Goal: Task Accomplishment & Management: Complete application form

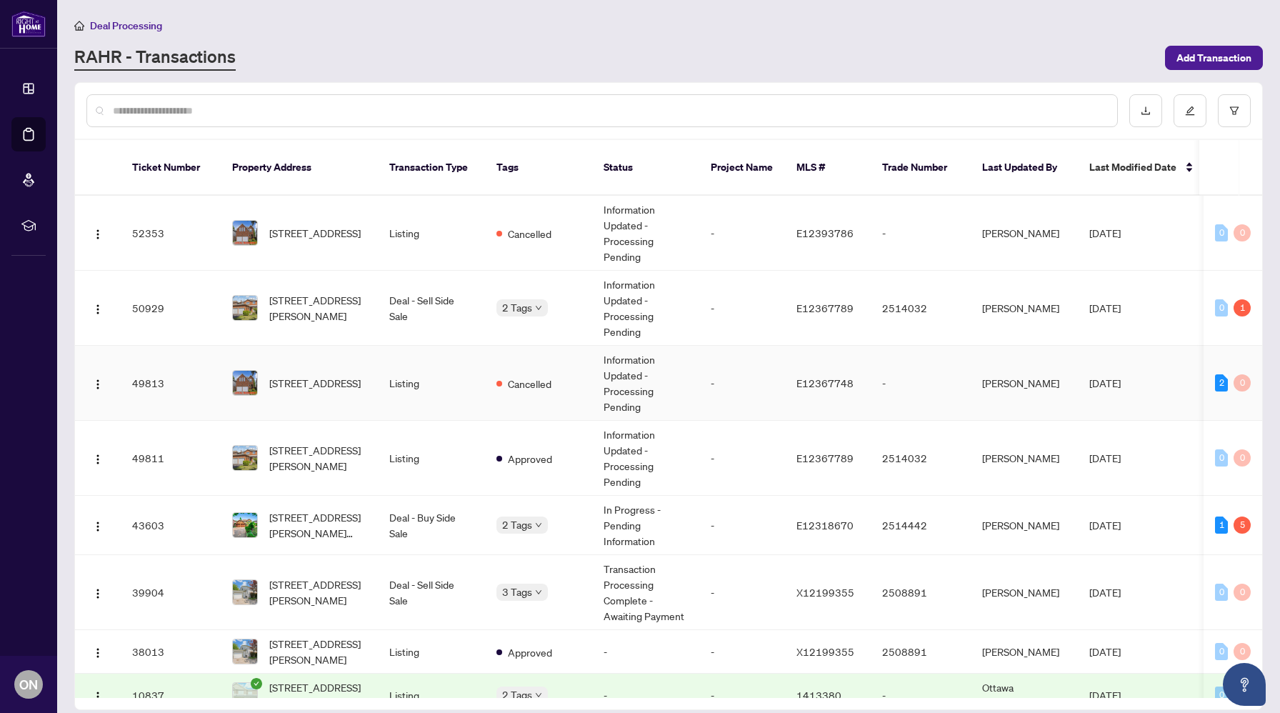
scroll to position [24, 0]
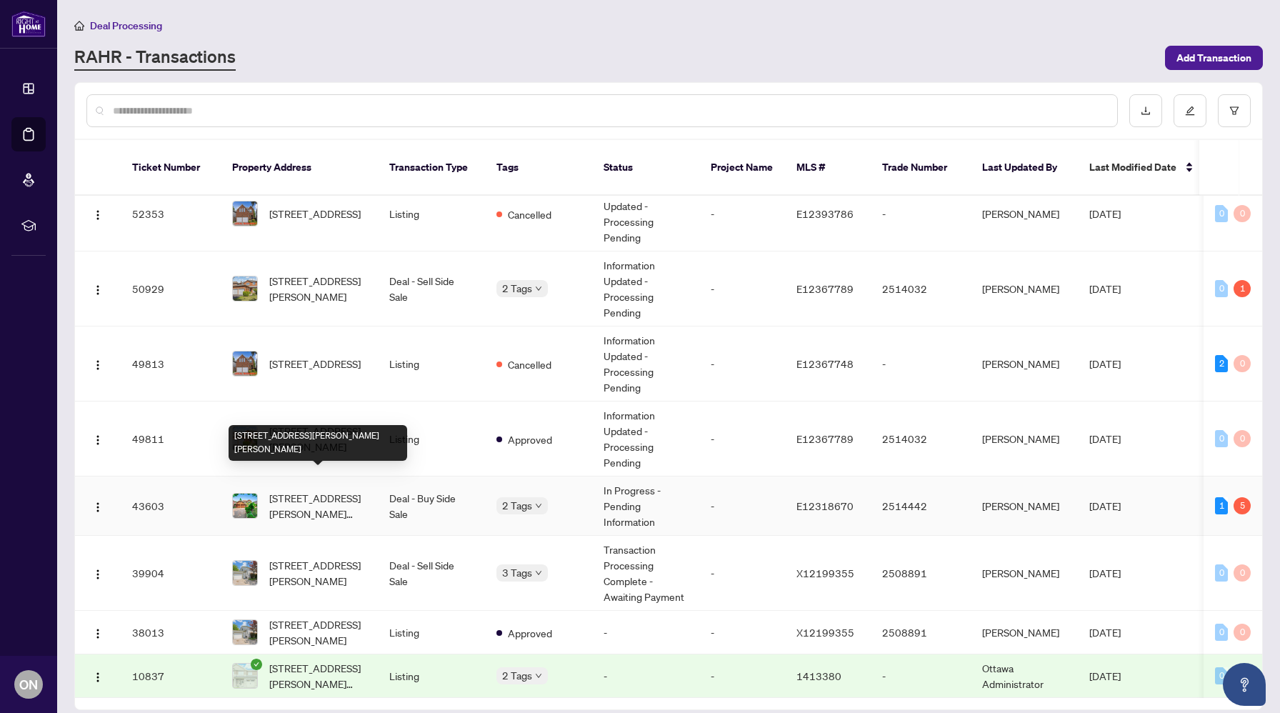
click at [361, 491] on span "[STREET_ADDRESS][PERSON_NAME][PERSON_NAME]" at bounding box center [317, 505] width 97 height 31
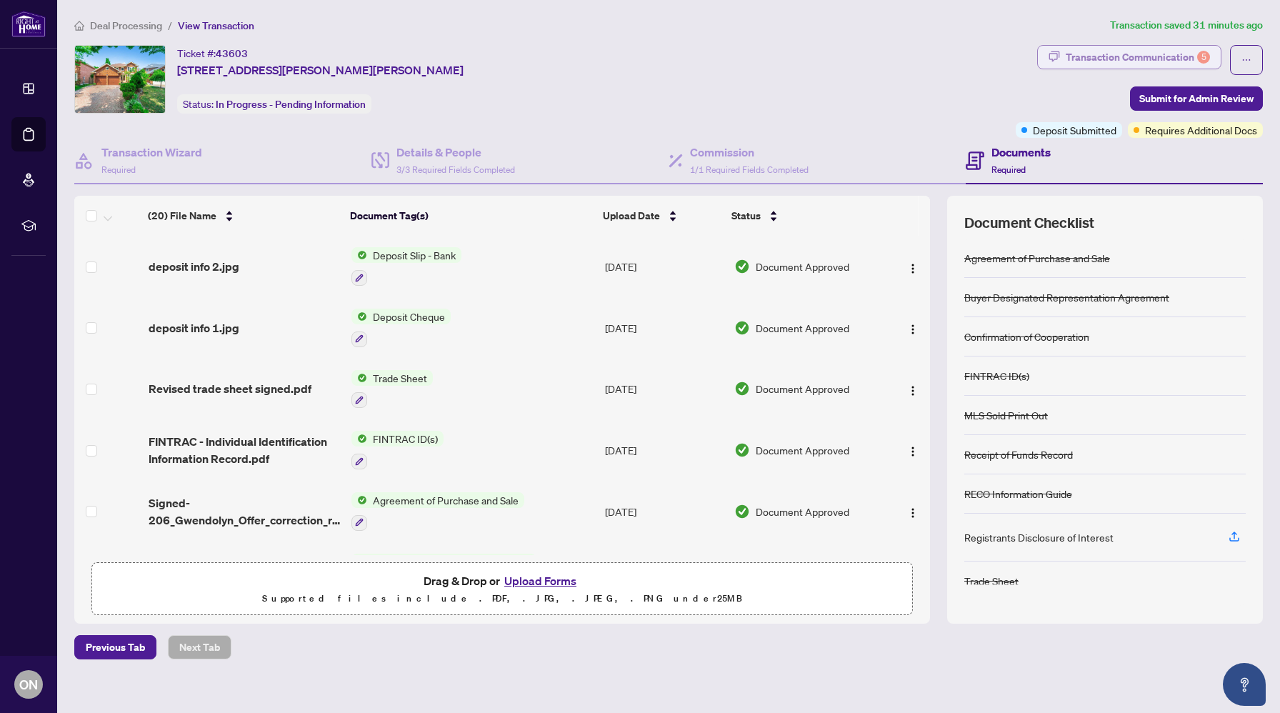
click at [1097, 60] on div "Transaction Communication 5" at bounding box center [1138, 57] width 144 height 23
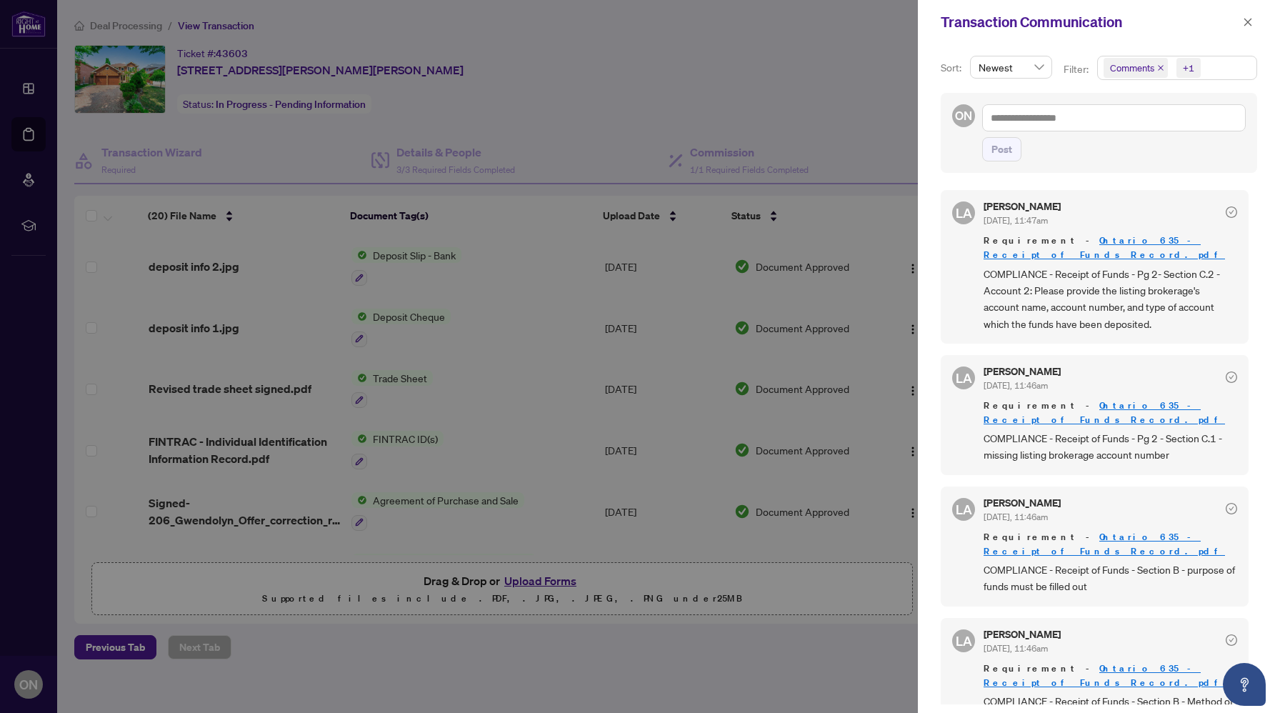
scroll to position [3, 0]
click at [1087, 236] on link "Ontario 635 - Receipt of Funds Record.pdf" at bounding box center [1104, 244] width 241 height 26
click at [463, 294] on div at bounding box center [640, 356] width 1280 height 713
click at [238, 266] on div at bounding box center [640, 356] width 1280 height 713
click at [1252, 31] on span "button" at bounding box center [1248, 22] width 10 height 23
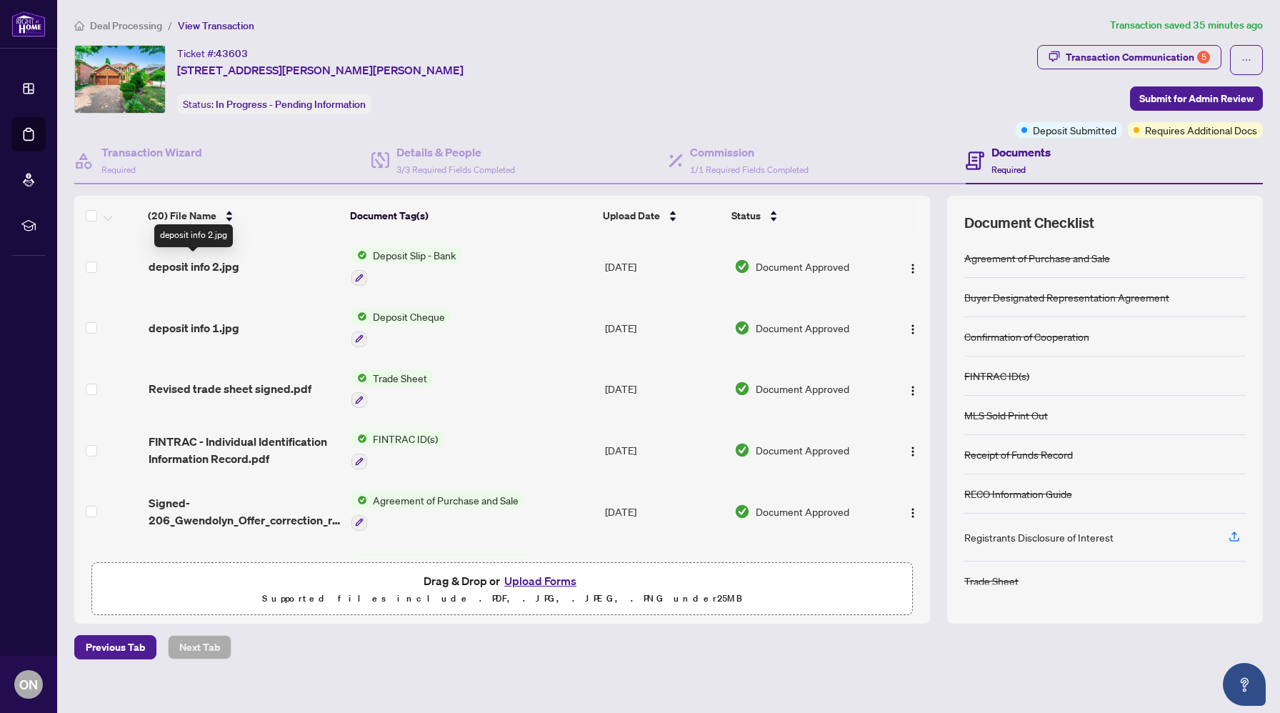
click at [206, 264] on span "deposit info 2.jpg" at bounding box center [194, 266] width 91 height 17
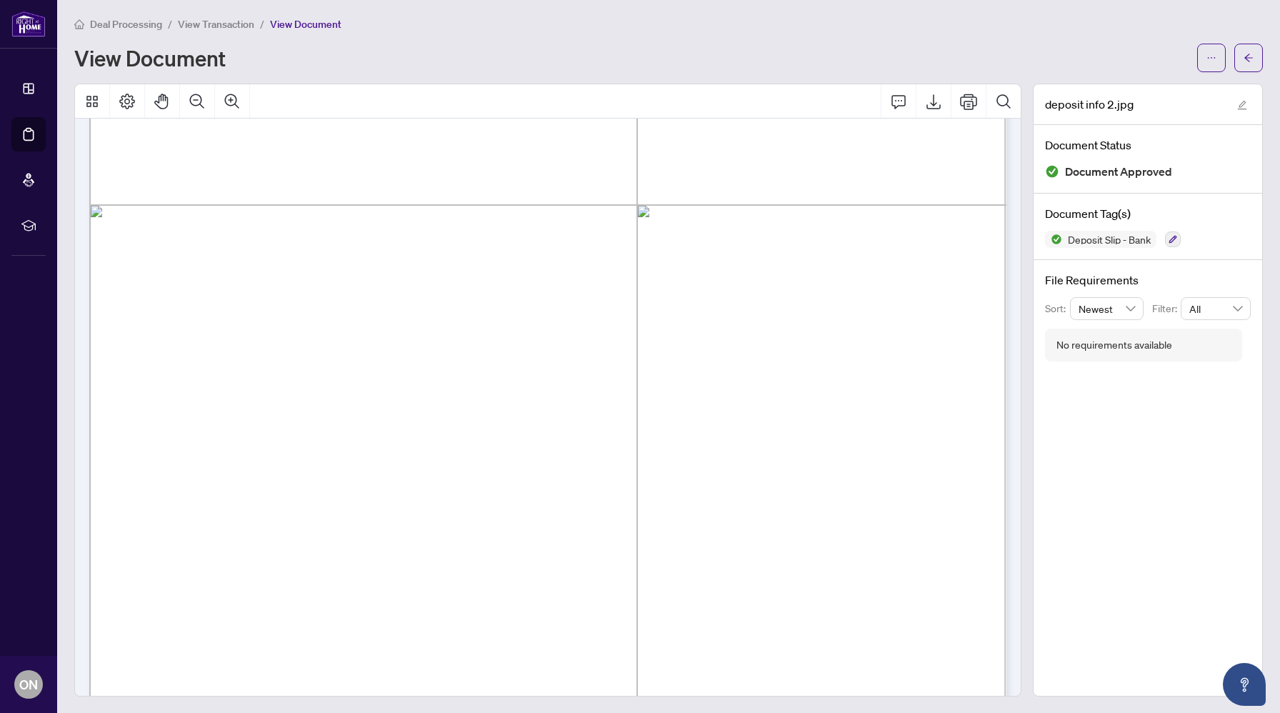
scroll to position [409, 0]
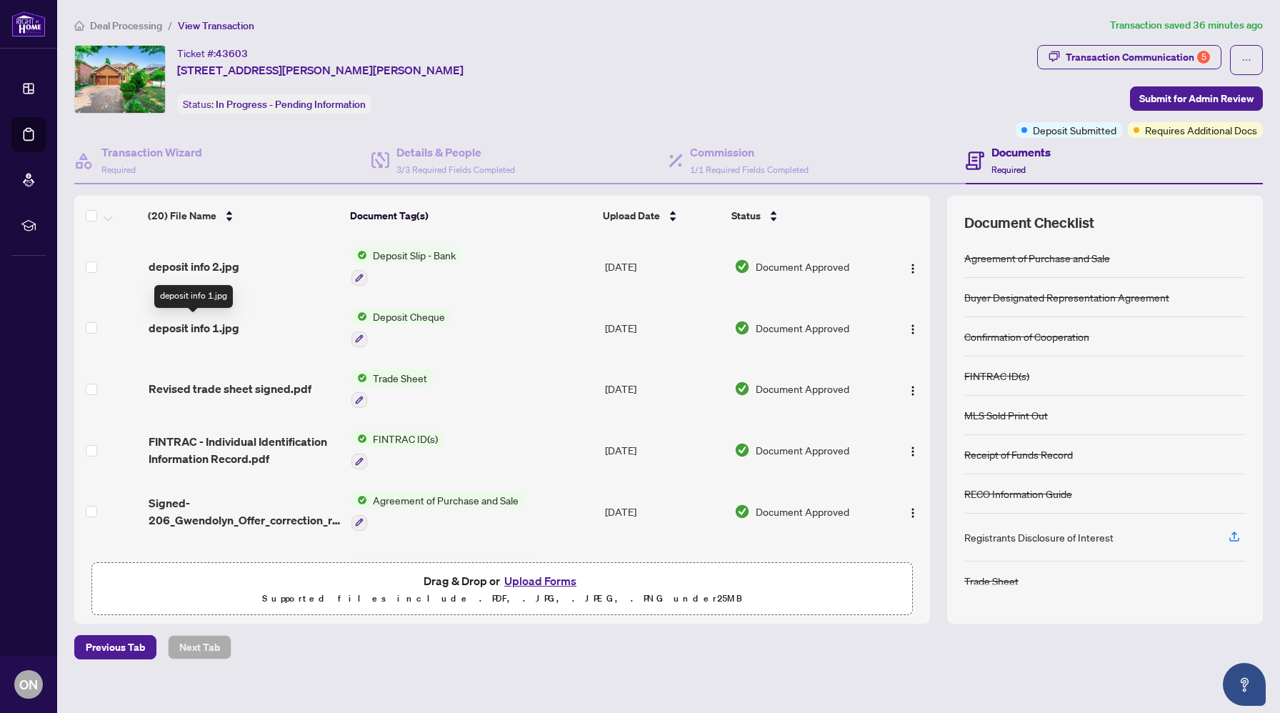
click at [205, 320] on span "deposit info 1.jpg" at bounding box center [194, 327] width 91 height 17
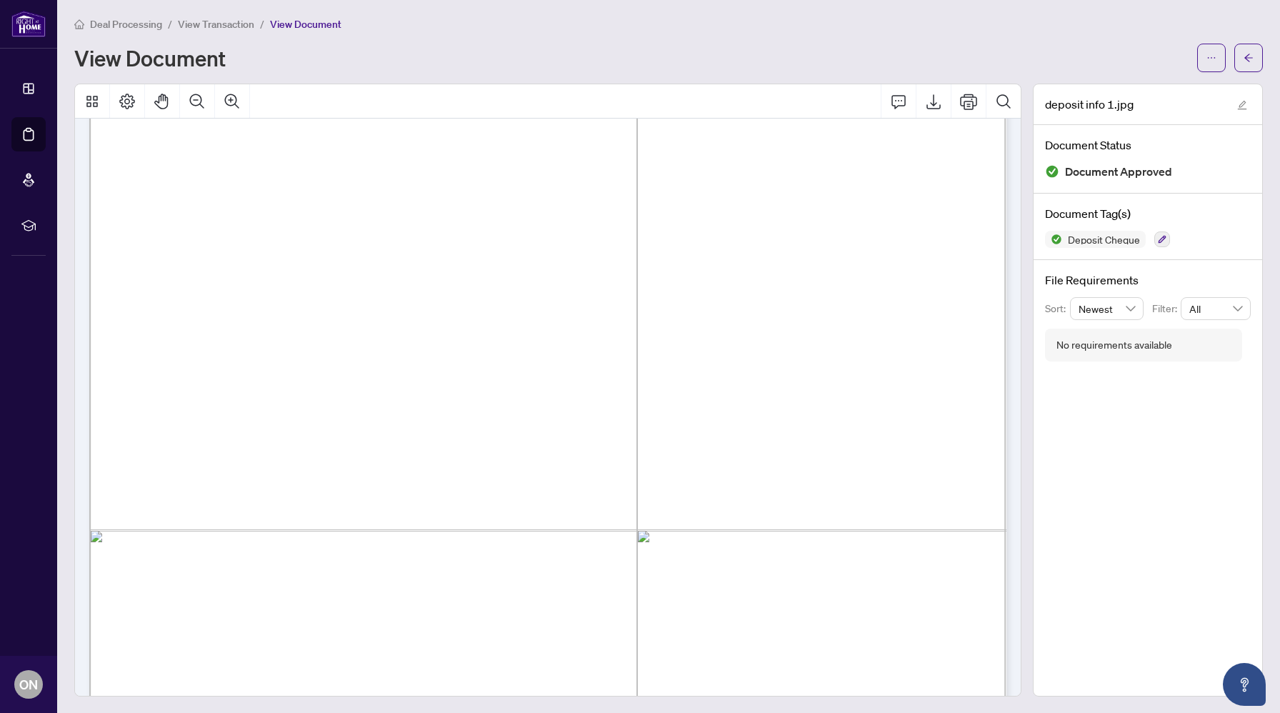
scroll to position [672, 0]
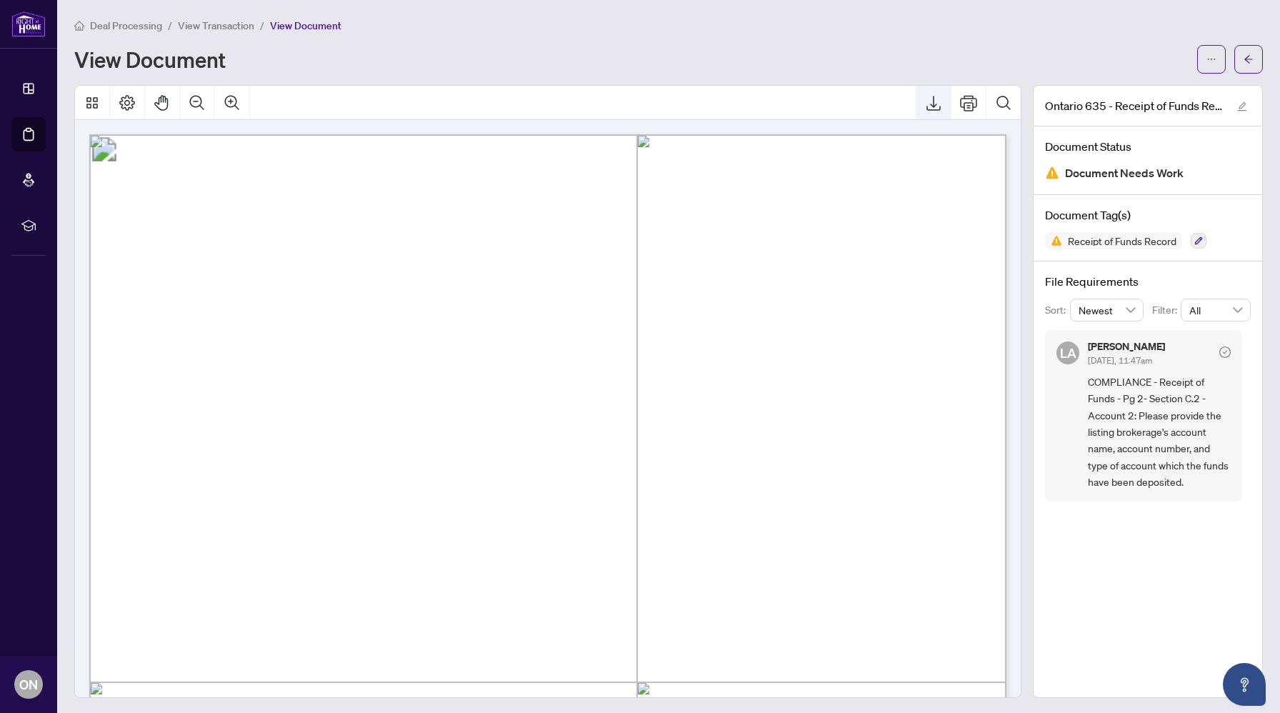
click at [926, 110] on button "Export" at bounding box center [933, 103] width 34 height 34
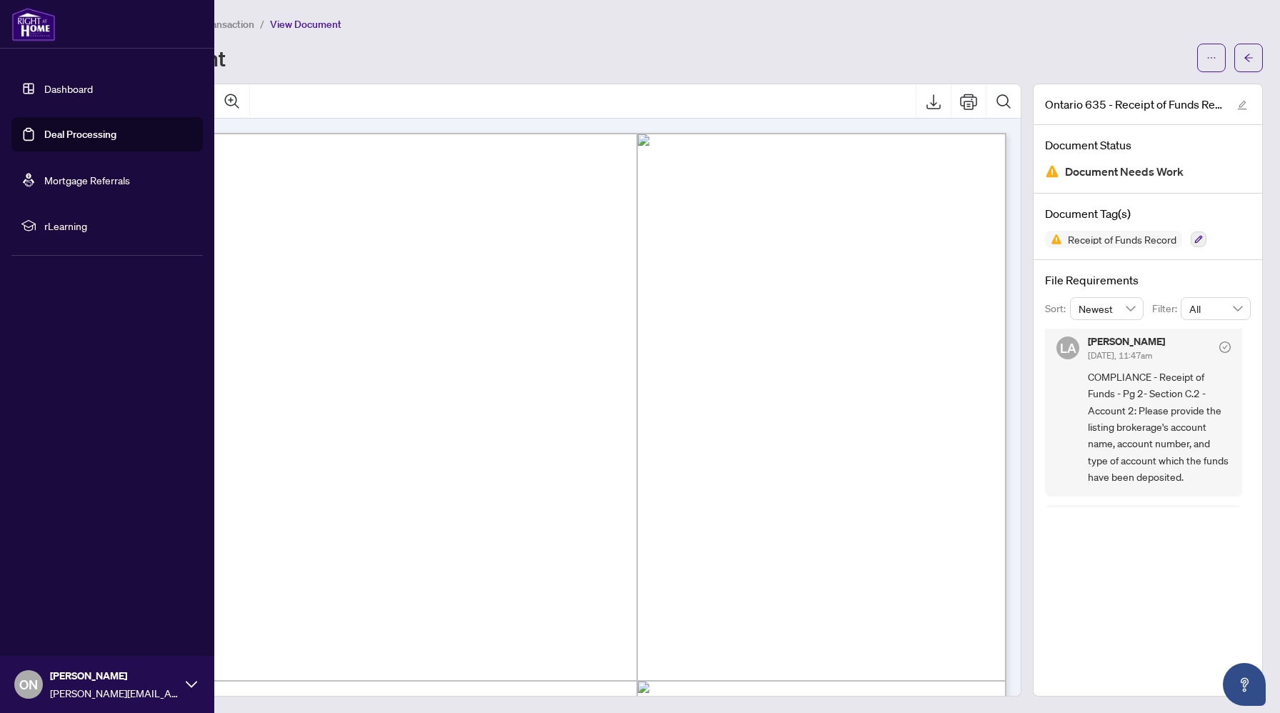
click at [44, 85] on link "Dashboard" at bounding box center [68, 88] width 49 height 13
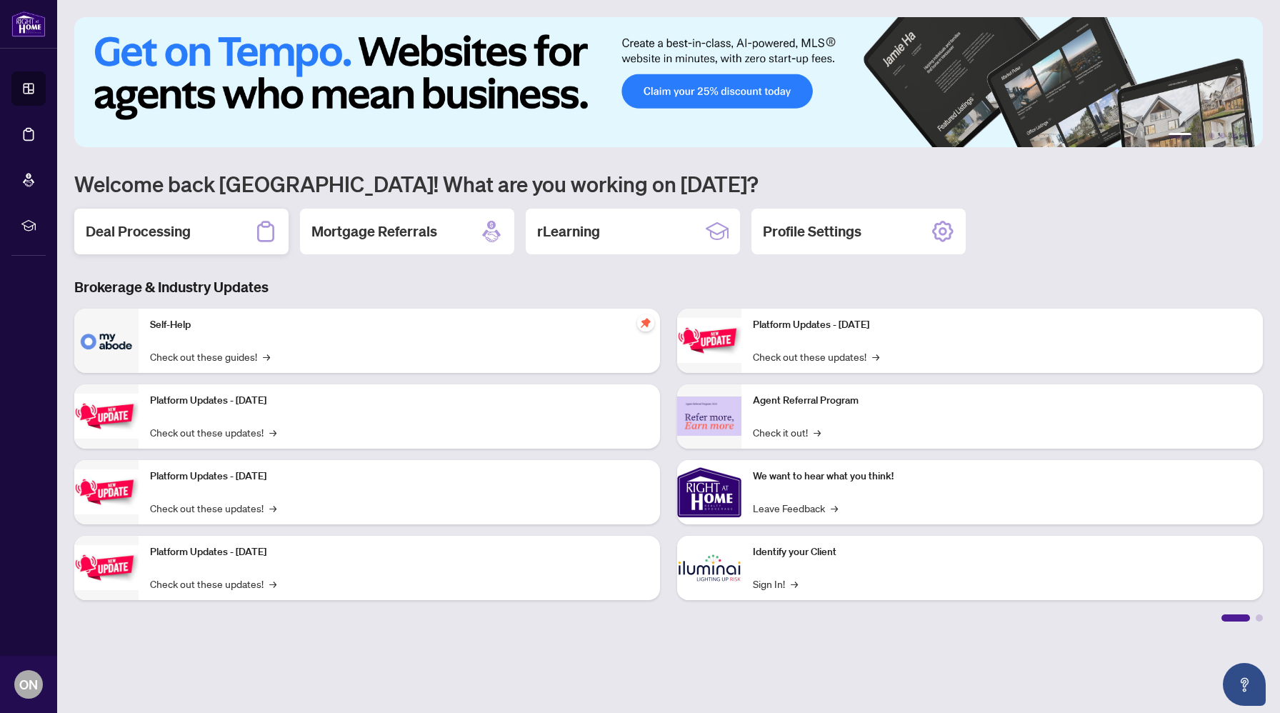
click at [196, 227] on div "Deal Processing" at bounding box center [181, 232] width 214 height 46
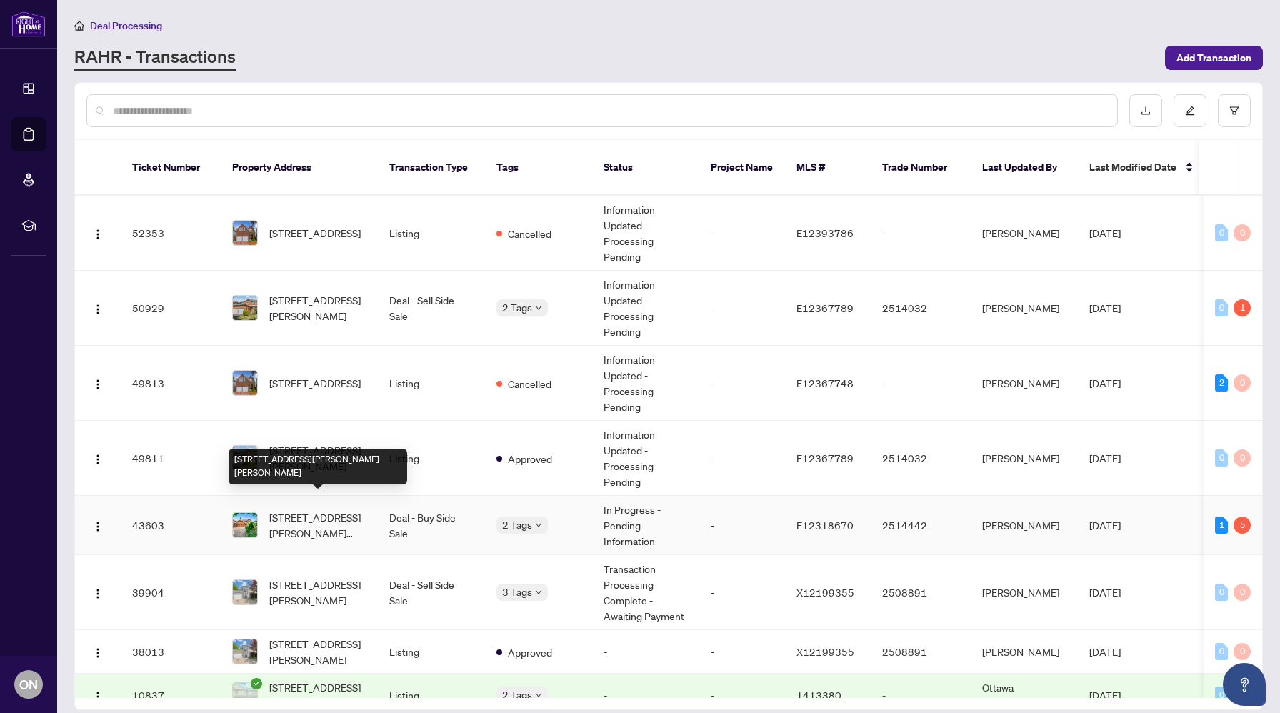
click at [295, 509] on span "[STREET_ADDRESS][PERSON_NAME][PERSON_NAME]" at bounding box center [317, 524] width 97 height 31
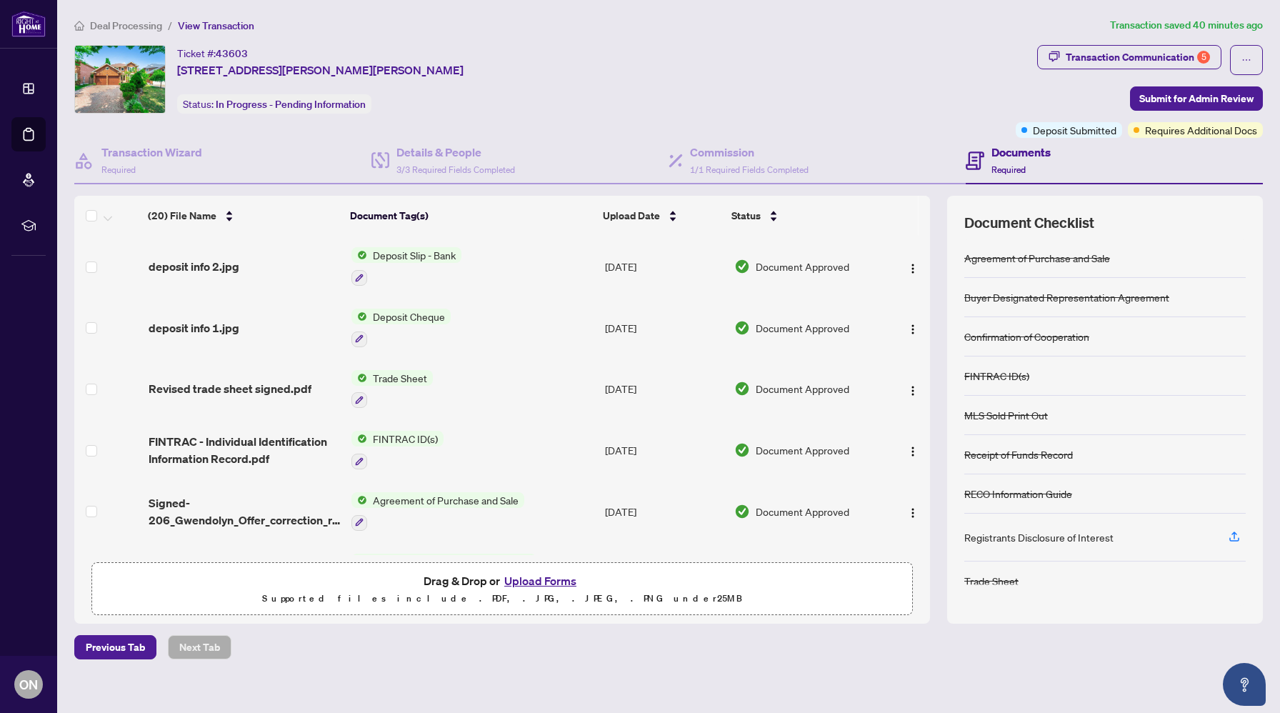
click at [523, 577] on button "Upload Forms" at bounding box center [540, 580] width 81 height 19
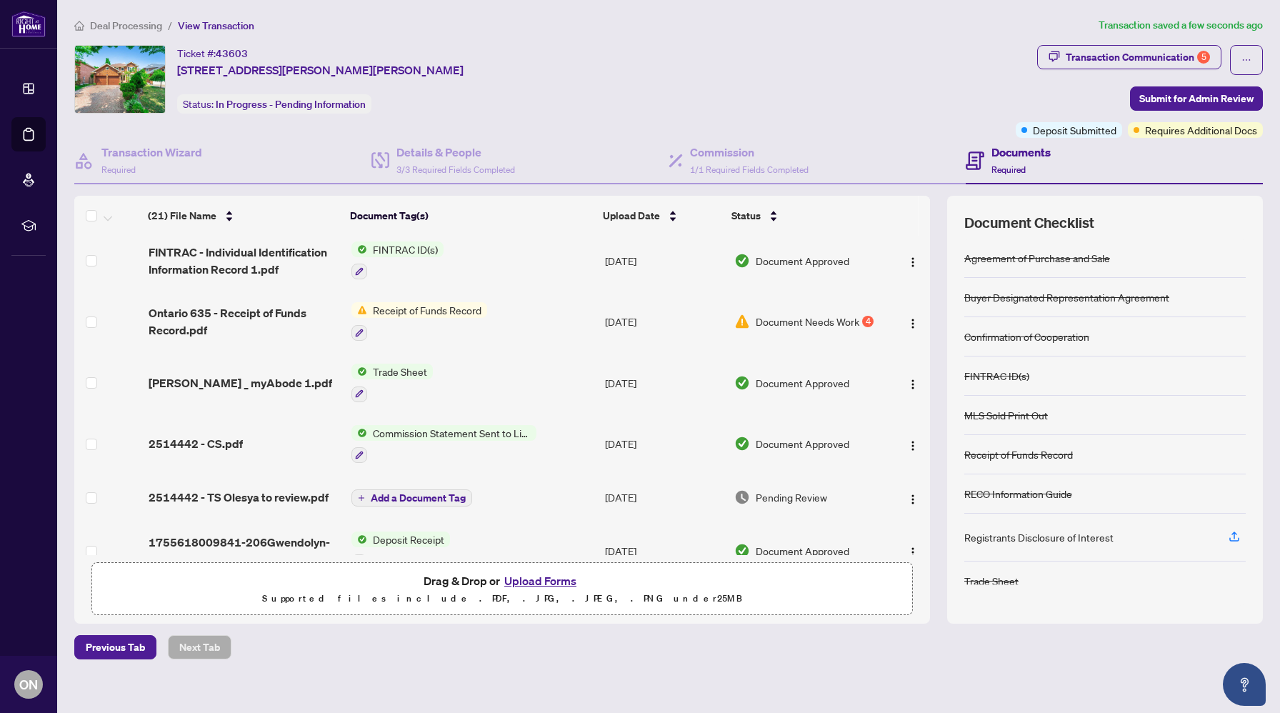
scroll to position [476, 0]
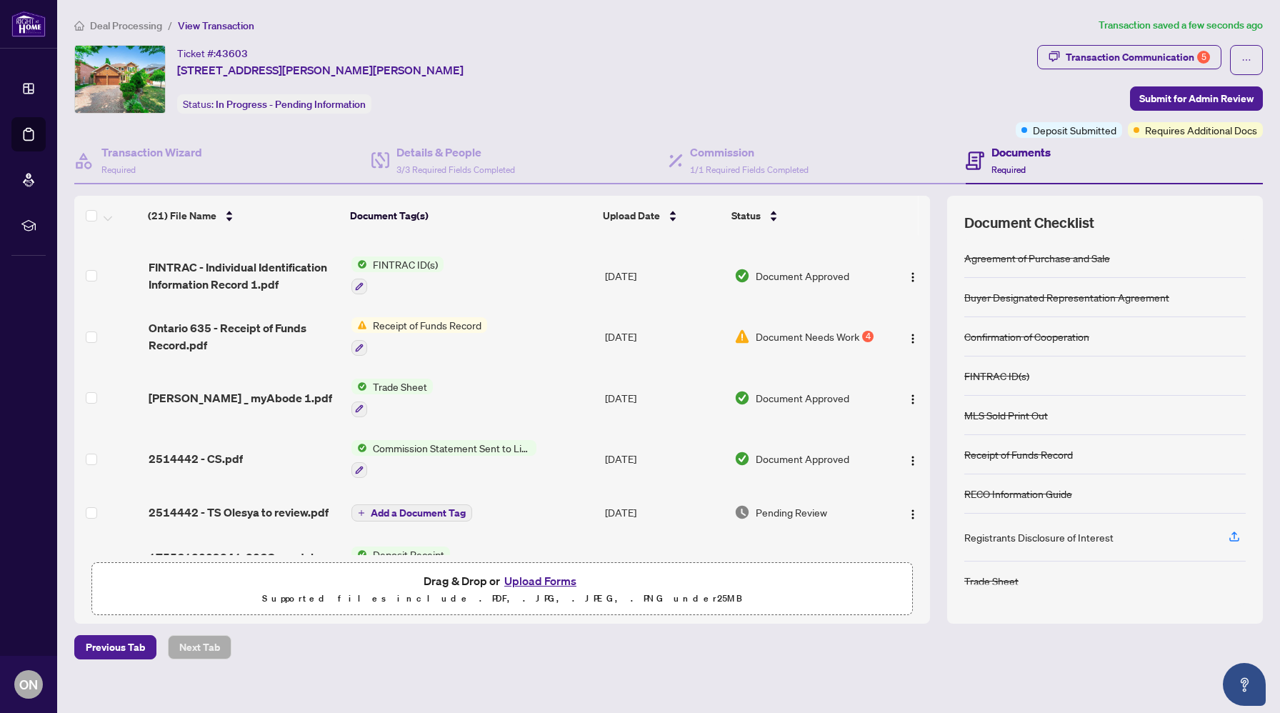
click at [430, 320] on span "Receipt of Funds Record" at bounding box center [427, 325] width 120 height 16
click at [430, 324] on span "Receipt of Funds Record" at bounding box center [427, 325] width 120 height 16
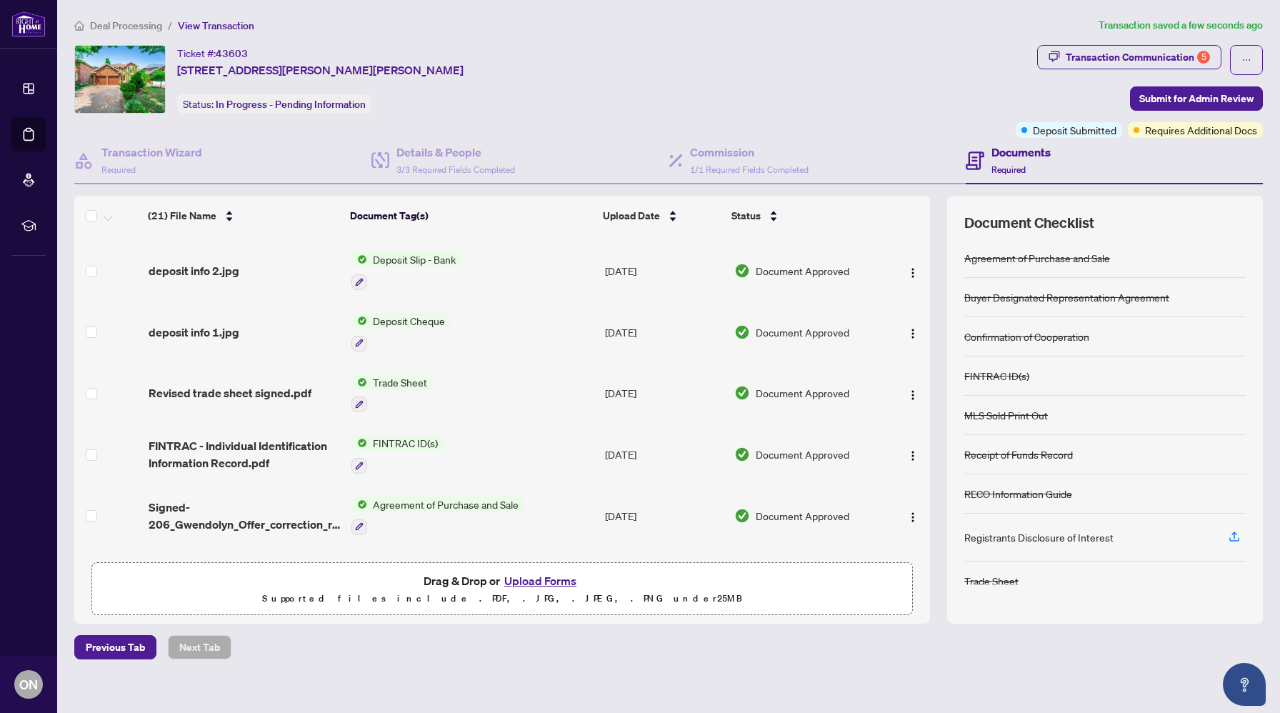
scroll to position [0, 0]
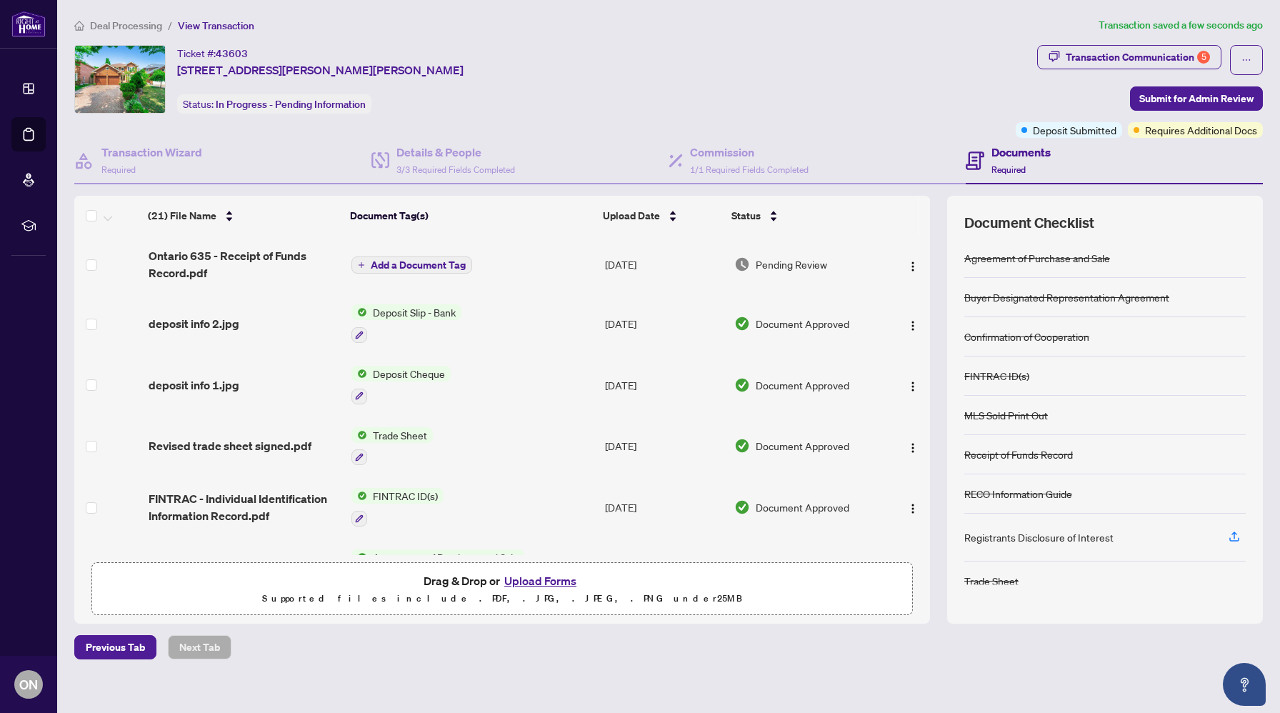
click at [396, 260] on span "Add a Document Tag" at bounding box center [418, 265] width 95 height 10
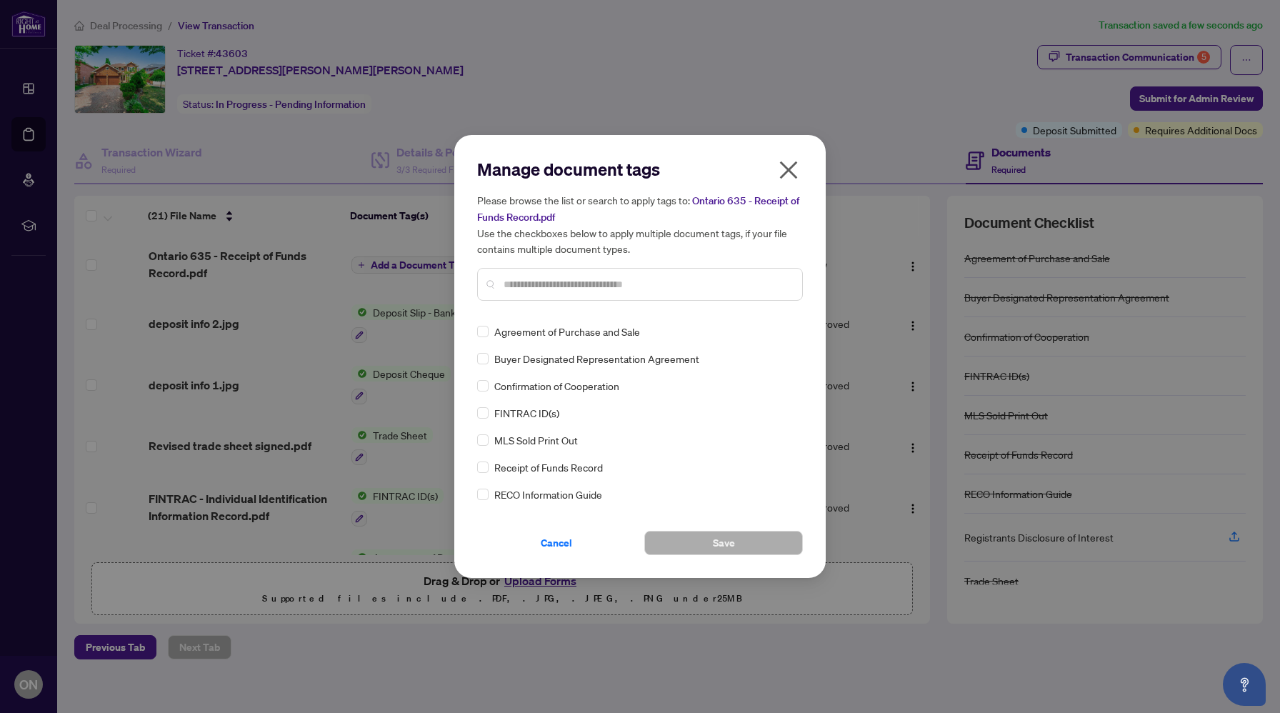
click at [529, 298] on div at bounding box center [640, 284] width 326 height 33
click at [523, 291] on input "text" at bounding box center [647, 284] width 287 height 16
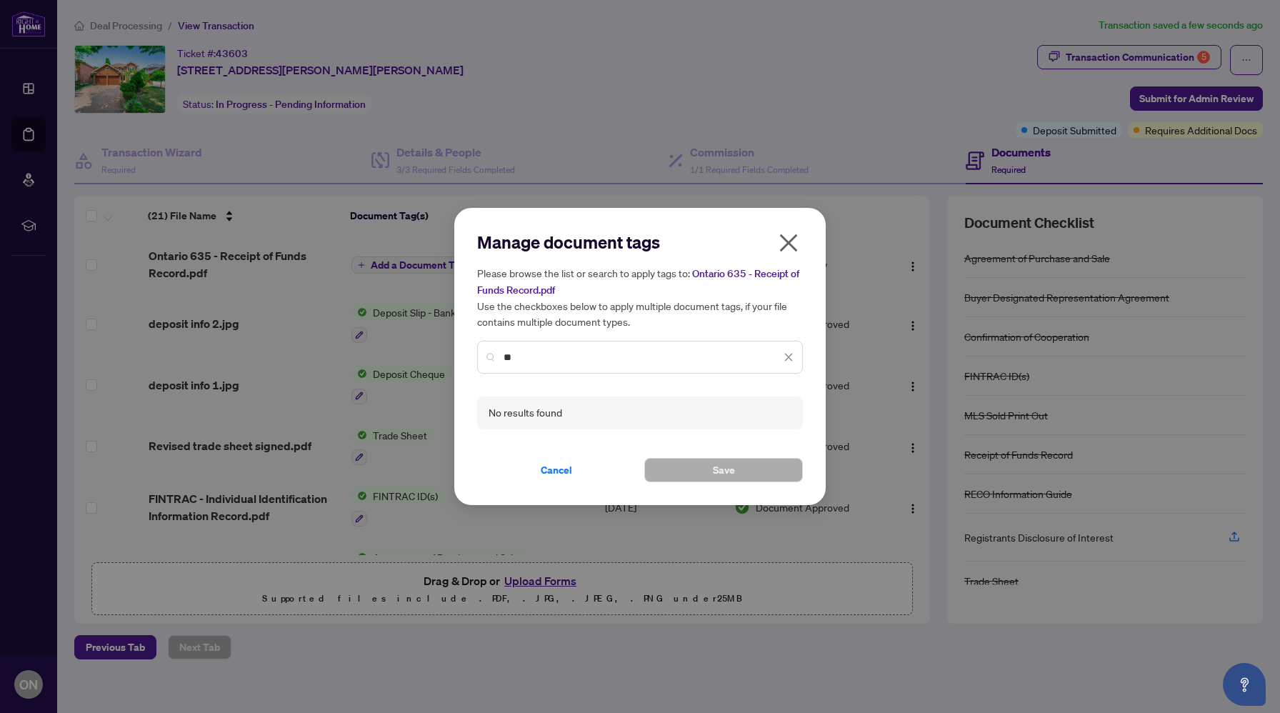
type input "*"
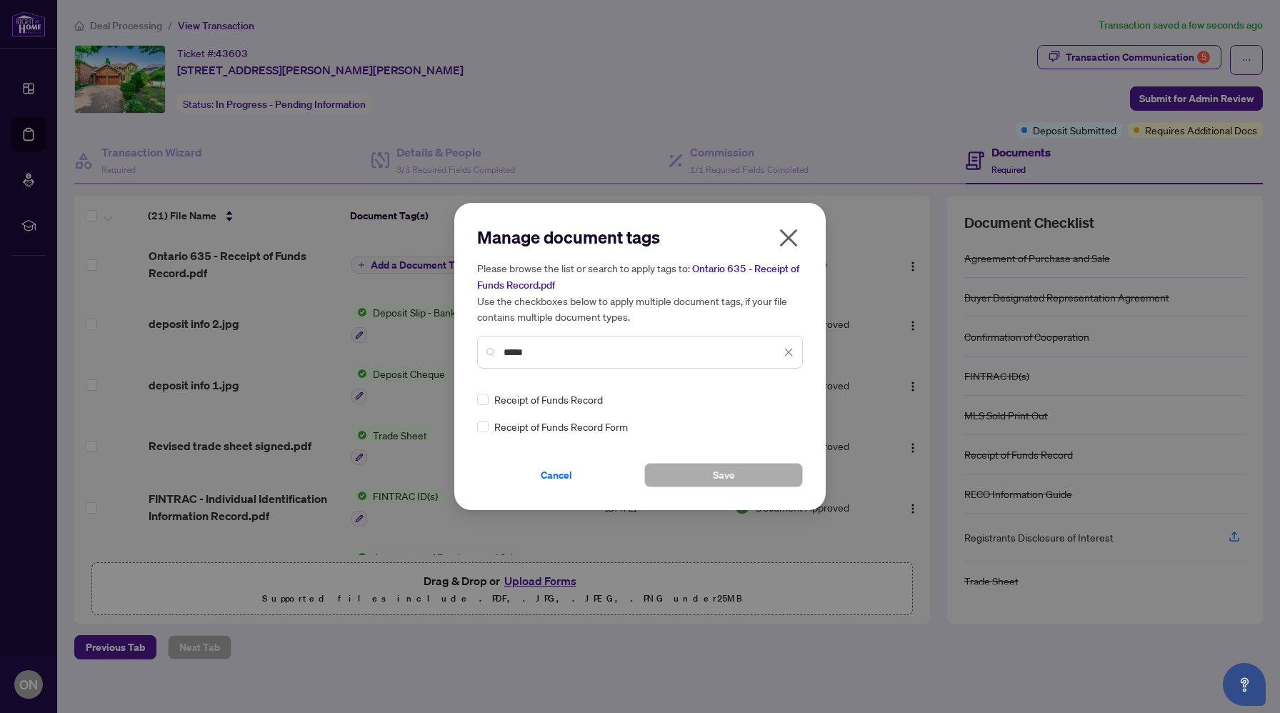
type input "*****"
click at [509, 401] on span "Receipt of Funds Record" at bounding box center [548, 399] width 109 height 16
click at [491, 427] on div "Receipt of Funds Record Form" at bounding box center [635, 427] width 317 height 16
click at [489, 400] on div "Receipt of Funds Record" at bounding box center [635, 399] width 317 height 16
click at [686, 467] on button "Save" at bounding box center [723, 475] width 159 height 24
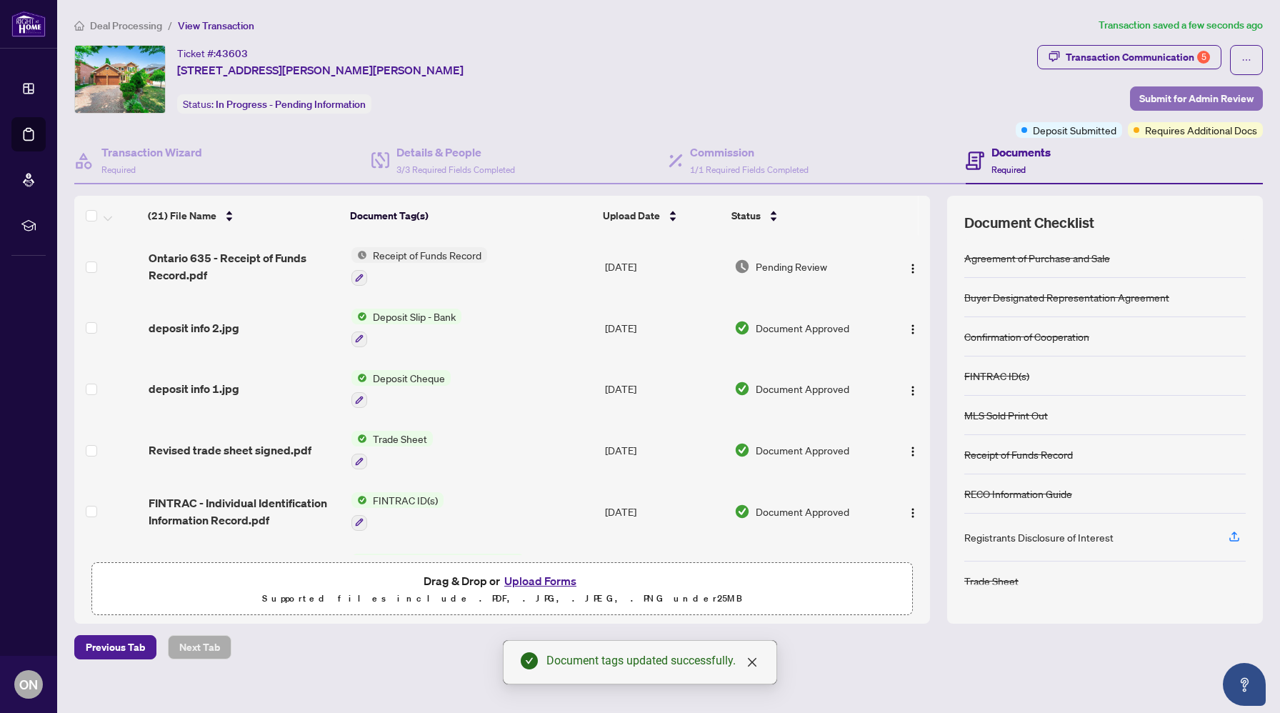
click at [1156, 89] on span "Submit for Admin Review" at bounding box center [1196, 98] width 114 height 23
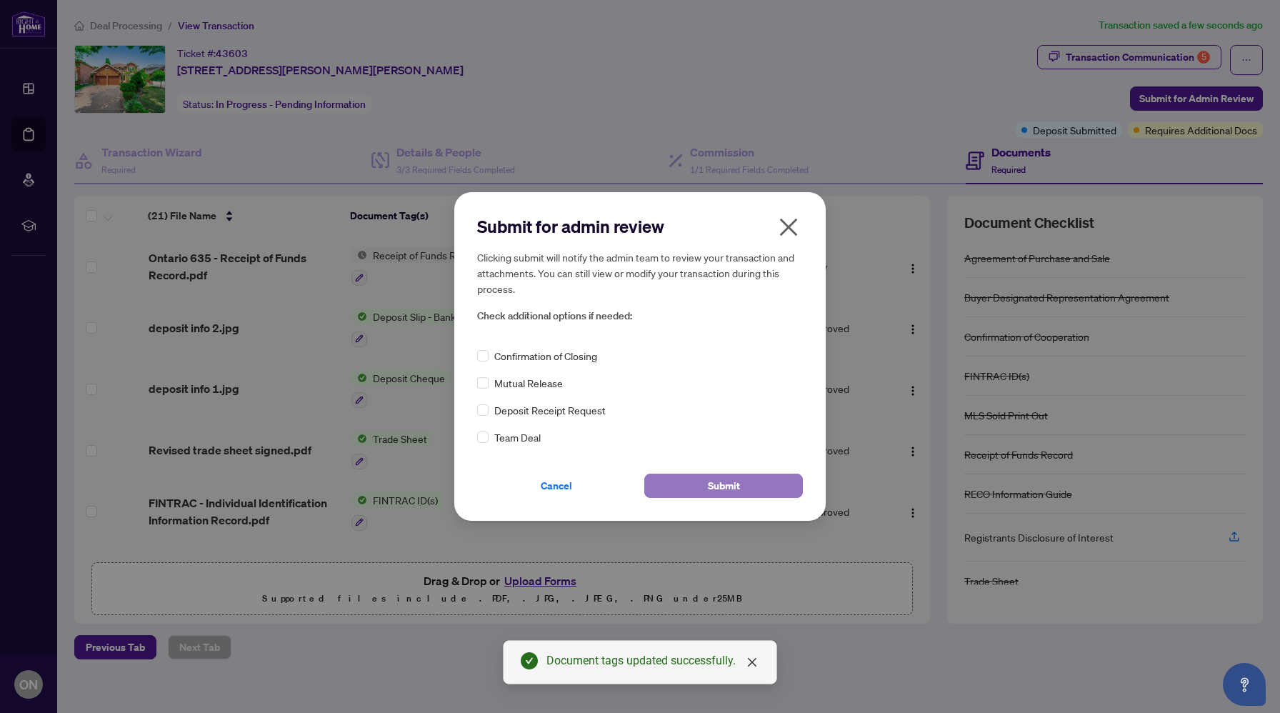
click at [704, 481] on button "Submit" at bounding box center [723, 486] width 159 height 24
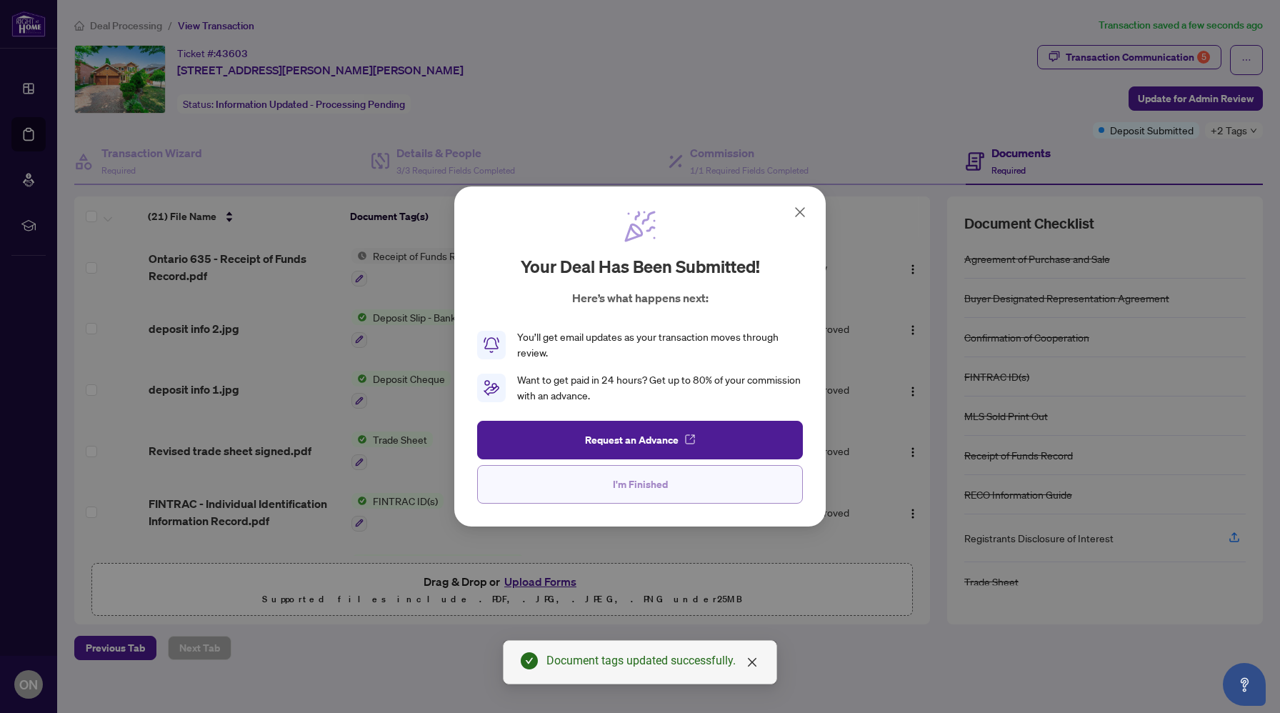
click at [675, 486] on button "I'm Finished" at bounding box center [640, 484] width 326 height 39
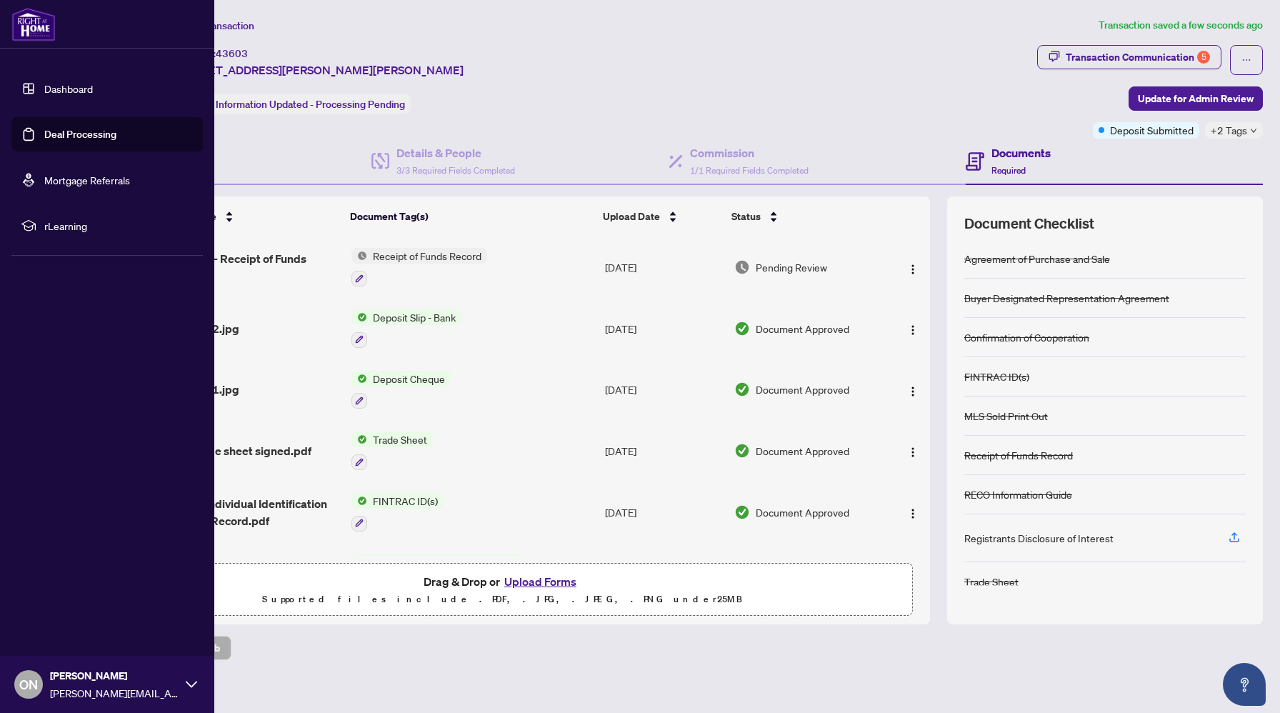
click at [61, 95] on link "Dashboard" at bounding box center [68, 88] width 49 height 13
